Goal: Information Seeking & Learning: Learn about a topic

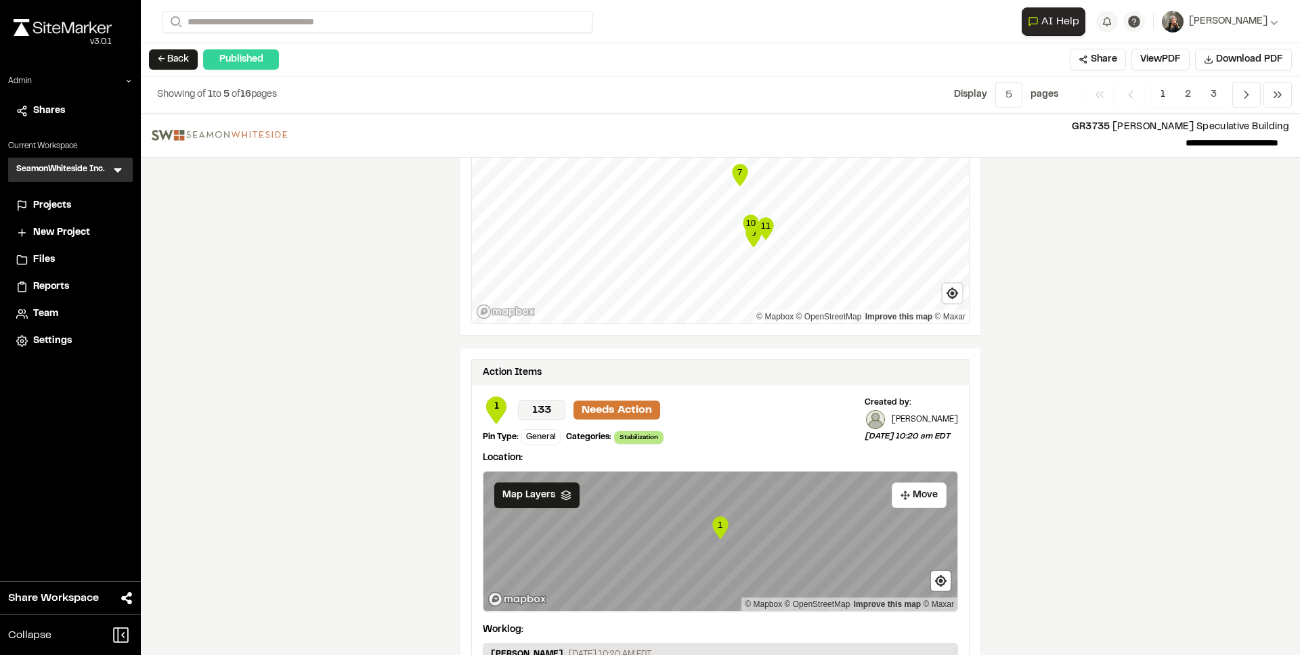
scroll to position [2006, 0]
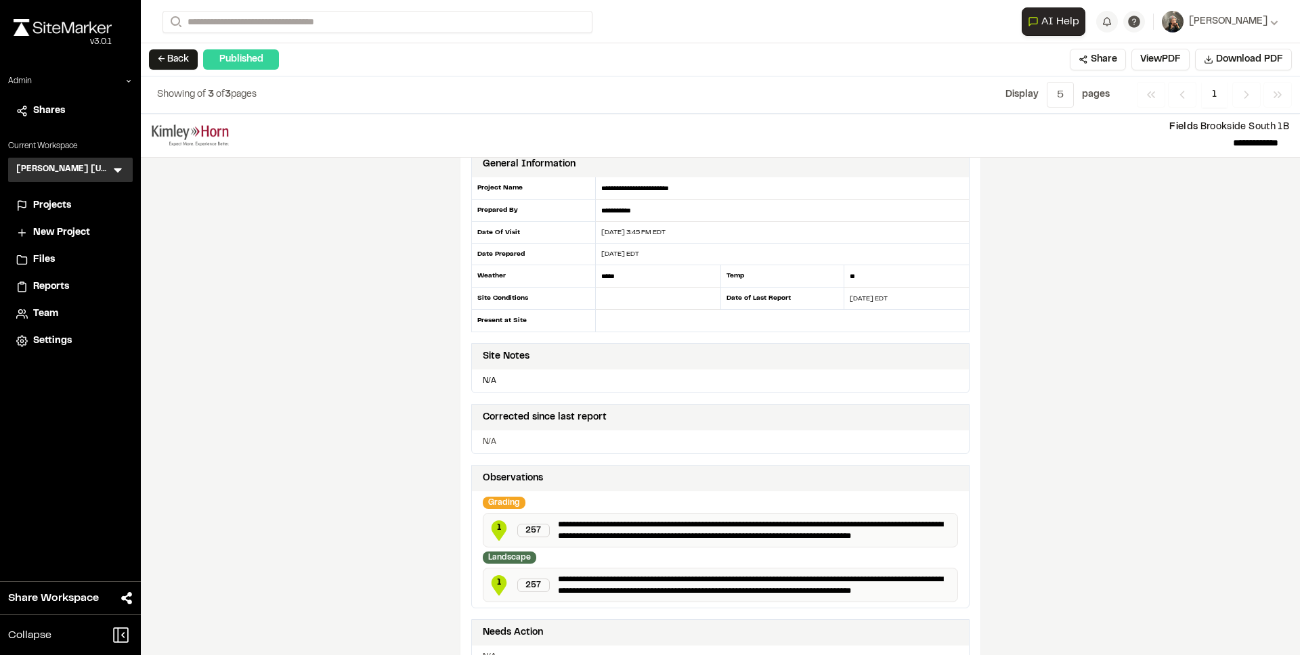
scroll to position [20, 0]
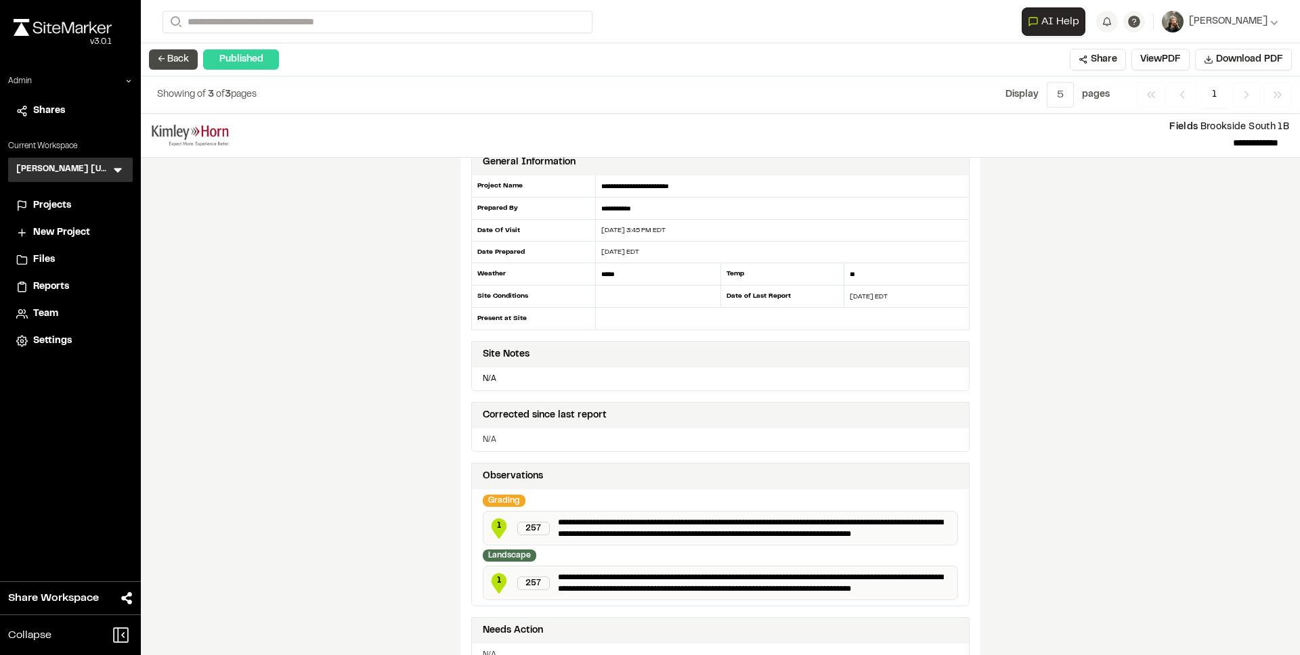
click at [156, 63] on button "← Back" at bounding box center [173, 59] width 49 height 20
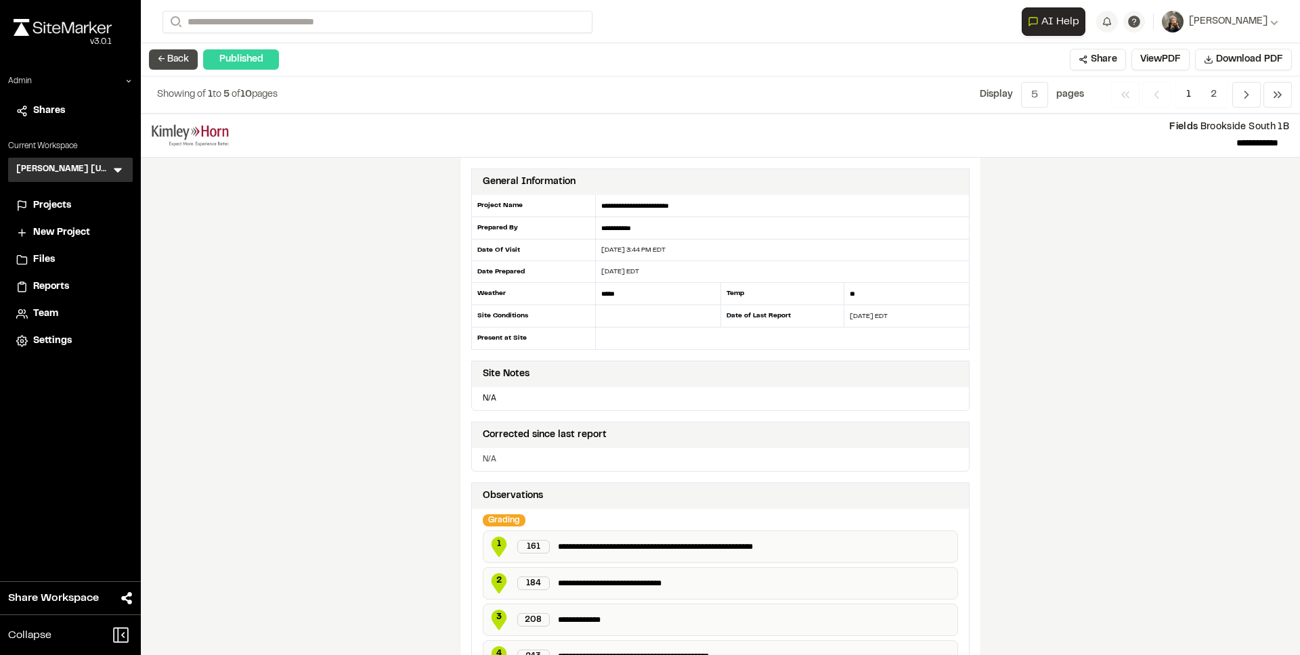
click at [171, 60] on button "← Back" at bounding box center [173, 59] width 49 height 20
